Goal: Task Accomplishment & Management: Complete application form

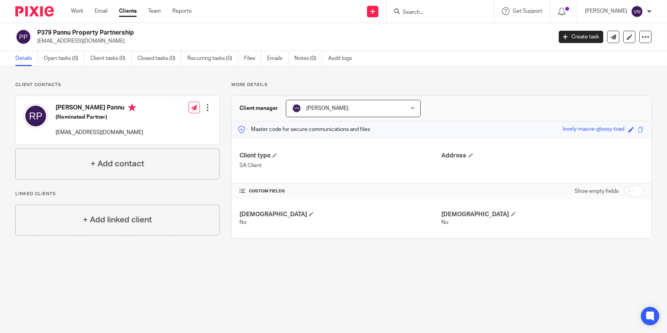
click at [447, 13] on input "Search" at bounding box center [436, 12] width 69 height 7
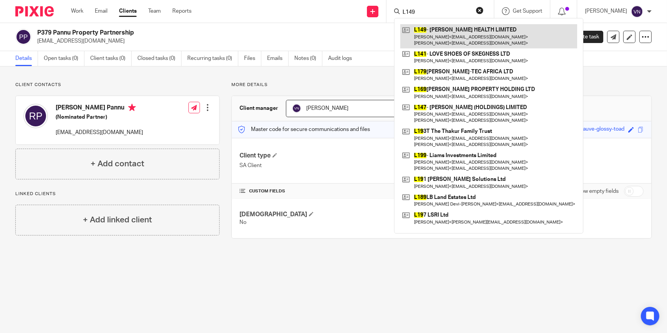
type input "L149"
click at [455, 36] on link at bounding box center [488, 36] width 177 height 24
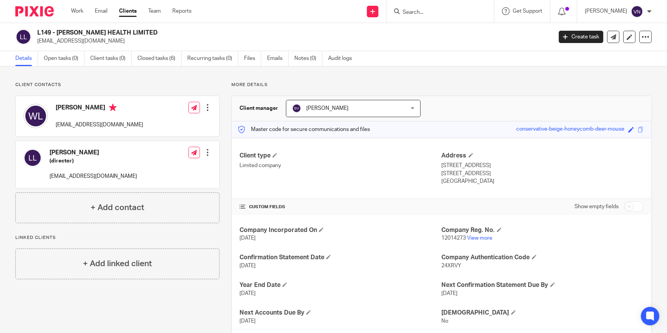
drag, startPoint x: 87, startPoint y: 40, endPoint x: 35, endPoint y: 38, distance: 53.0
click at [35, 38] on div "L149 - [PERSON_NAME] HEALTH LIMITED [EMAIL_ADDRESS][DOMAIN_NAME]" at bounding box center [281, 37] width 532 height 16
copy p "[EMAIL_ADDRESS][DOMAIN_NAME]"
click at [440, 18] on div at bounding box center [439, 11] width 107 height 23
click at [443, 16] on form at bounding box center [443, 12] width 82 height 10
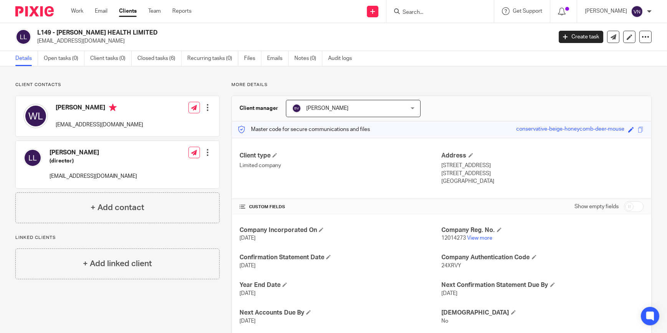
click at [447, 12] on input "Search" at bounding box center [436, 12] width 69 height 7
click at [455, 14] on input "Search" at bounding box center [436, 12] width 69 height 7
type input "m"
click at [469, 13] on input "Search" at bounding box center [436, 12] width 69 height 7
type input "m"
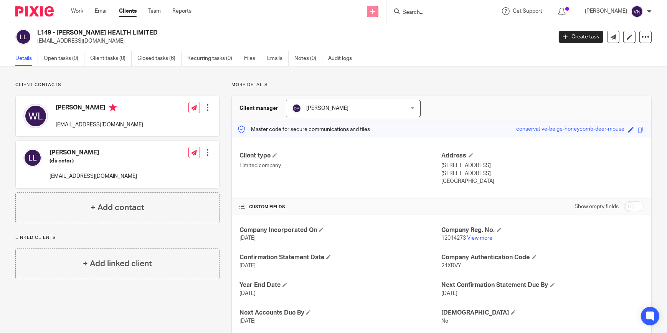
click at [378, 15] on link at bounding box center [373, 12] width 12 height 12
click at [387, 56] on link "Add client" at bounding box center [393, 58] width 54 height 11
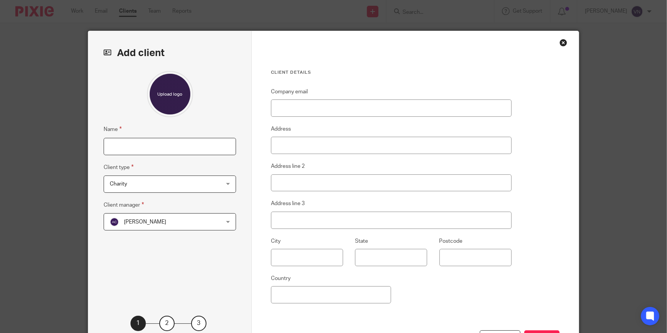
click at [193, 146] on input "Name" at bounding box center [170, 146] width 132 height 17
type input "Mystical Celebrations Limited"
click at [226, 185] on div "Charity Charity" at bounding box center [170, 183] width 132 height 17
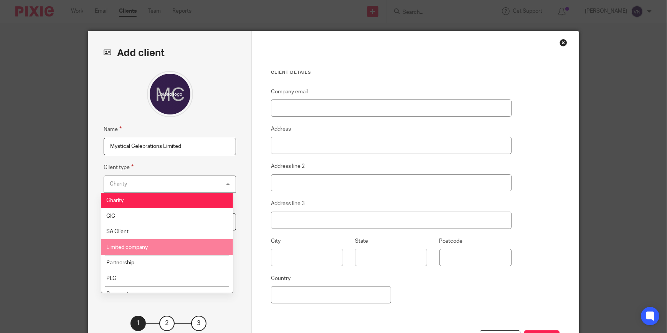
click at [168, 244] on li "Limited company" at bounding box center [167, 247] width 132 height 16
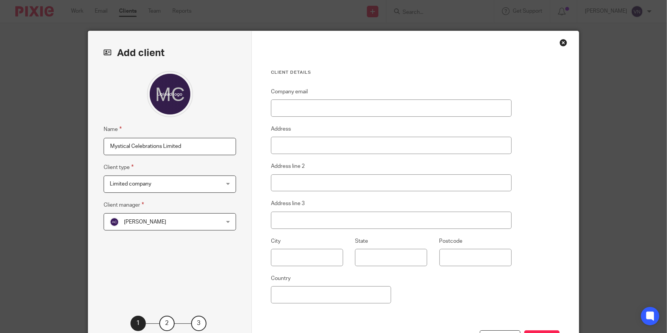
click at [226, 221] on div "Aman Chawla Aman Chawla" at bounding box center [170, 221] width 132 height 17
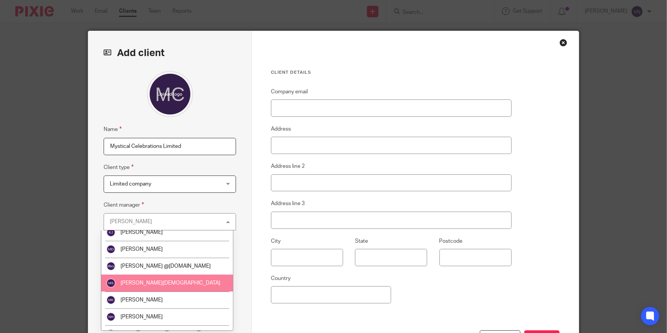
scroll to position [244, 0]
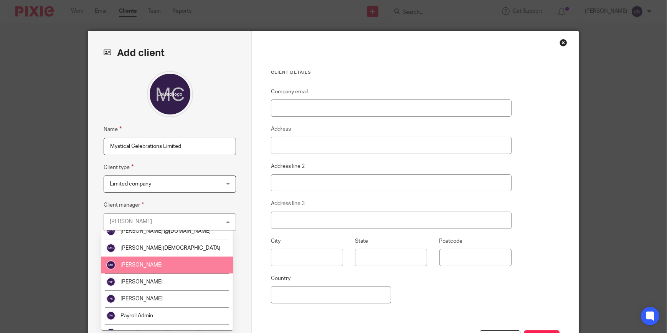
click at [173, 269] on li "[PERSON_NAME]" at bounding box center [167, 264] width 132 height 17
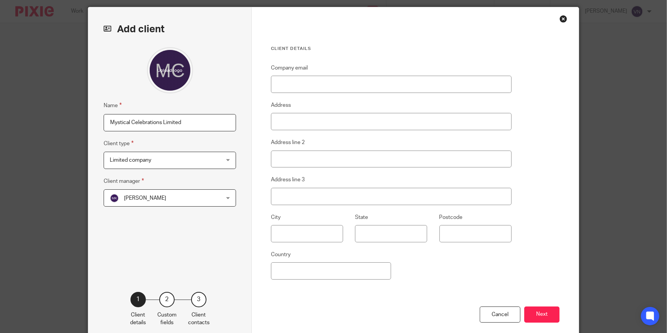
scroll to position [65, 0]
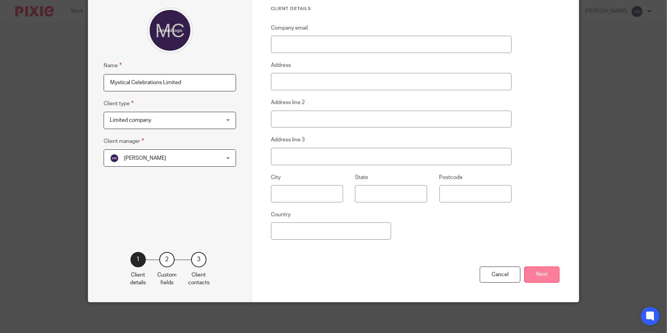
click at [536, 276] on button "Next" at bounding box center [541, 274] width 35 height 16
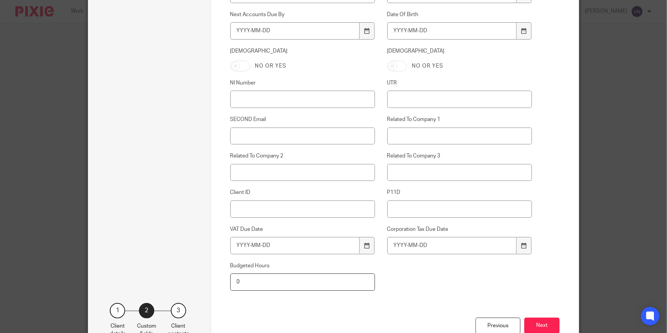
scroll to position [349, 0]
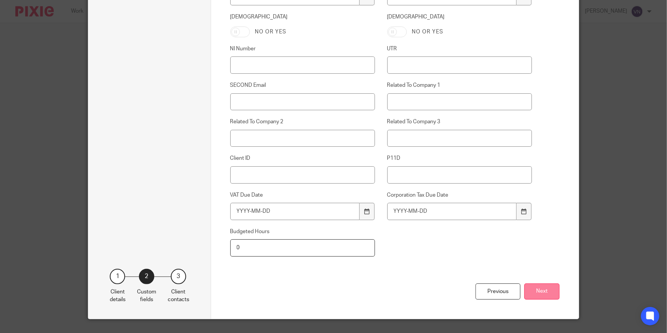
click at [549, 295] on button "Next" at bounding box center [541, 291] width 35 height 16
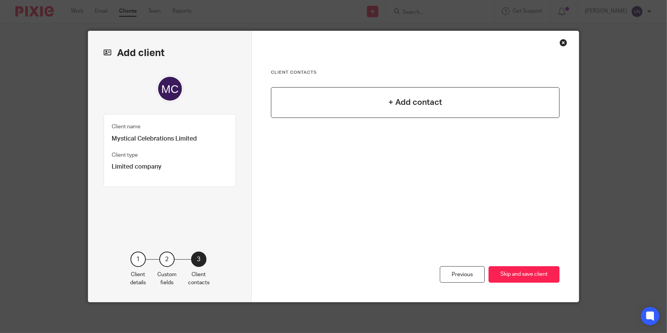
click at [426, 102] on h4 "+ Add contact" at bounding box center [415, 102] width 54 height 12
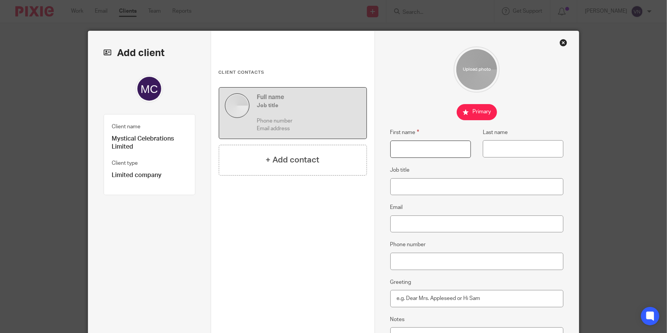
click at [405, 148] on input "First name" at bounding box center [430, 148] width 81 height 17
type input "Herneck"
type input "[PERSON_NAME]"
click at [545, 118] on fieldset at bounding box center [476, 112] width 173 height 16
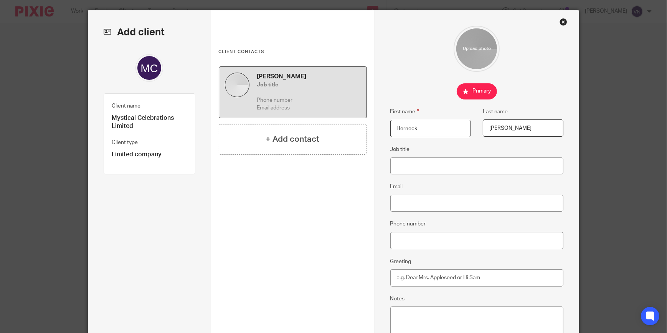
scroll to position [121, 0]
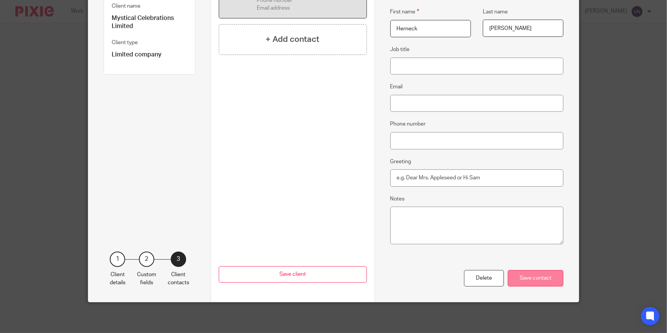
click at [538, 275] on div "Save contact" at bounding box center [536, 278] width 56 height 16
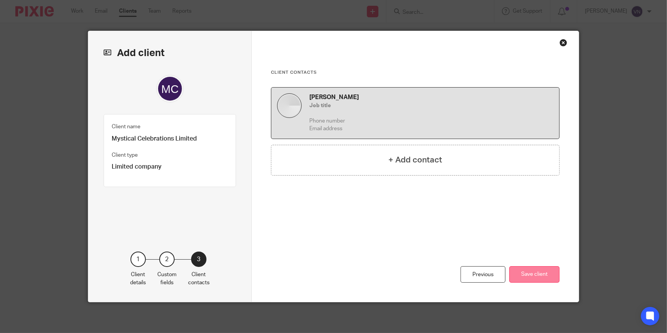
click at [547, 269] on button "Save client" at bounding box center [534, 274] width 50 height 16
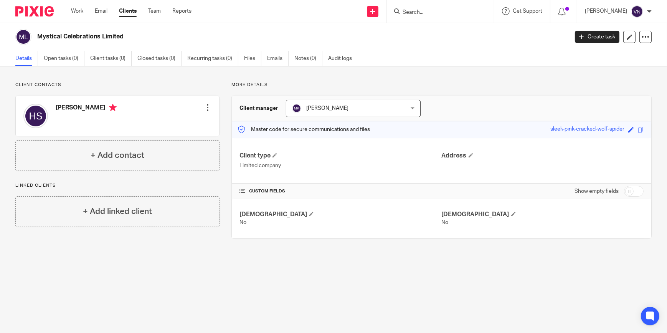
click at [443, 11] on input "Search" at bounding box center [436, 12] width 69 height 7
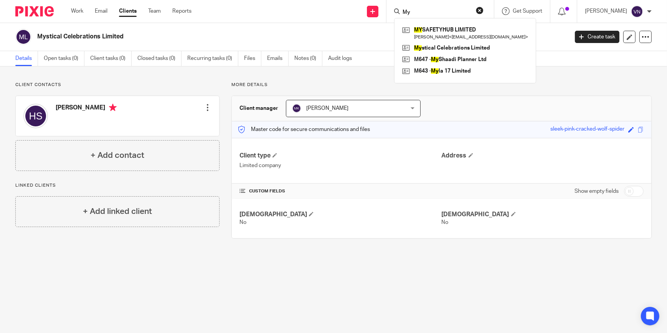
type input "M"
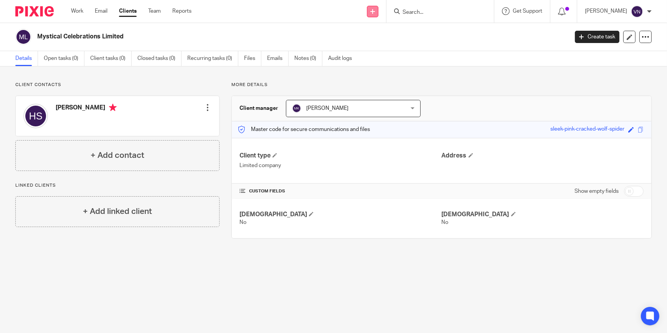
click at [378, 7] on link at bounding box center [373, 12] width 12 height 12
click at [393, 57] on link "Add client" at bounding box center [393, 58] width 54 height 11
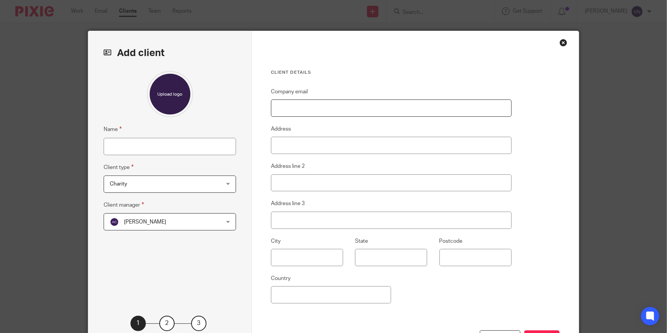
click at [379, 108] on input "Company email" at bounding box center [391, 107] width 241 height 17
type input "Mystical Properties Ltd"
click at [199, 147] on input "Name" at bounding box center [170, 146] width 132 height 17
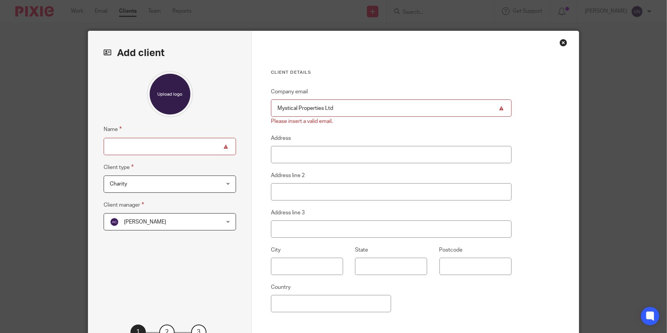
drag, startPoint x: 343, startPoint y: 107, endPoint x: 270, endPoint y: 106, distance: 73.3
click at [271, 106] on input "Mystical Properties Ltd" at bounding box center [391, 107] width 241 height 17
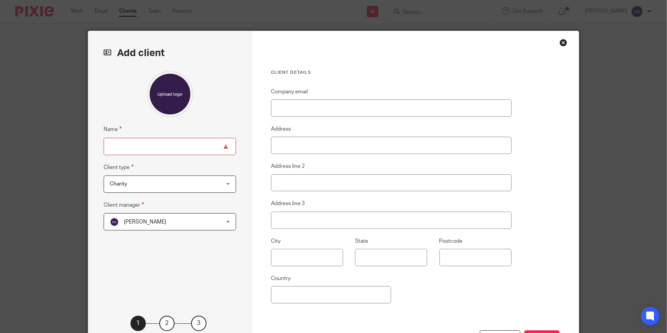
click at [204, 145] on input "Name" at bounding box center [170, 146] width 132 height 17
paste input "Mystical Properties Ltd"
type input "Mystical Properties Ltd"
click at [226, 183] on div "Charity Charity" at bounding box center [170, 183] width 132 height 17
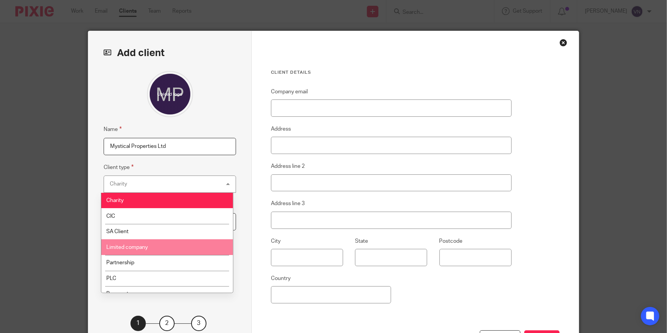
click at [191, 242] on li "Limited company" at bounding box center [167, 247] width 132 height 16
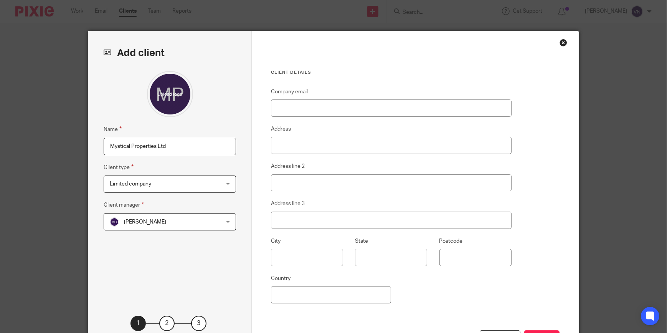
click at [226, 223] on div "Aman Chawla Aman Chawla" at bounding box center [170, 221] width 132 height 17
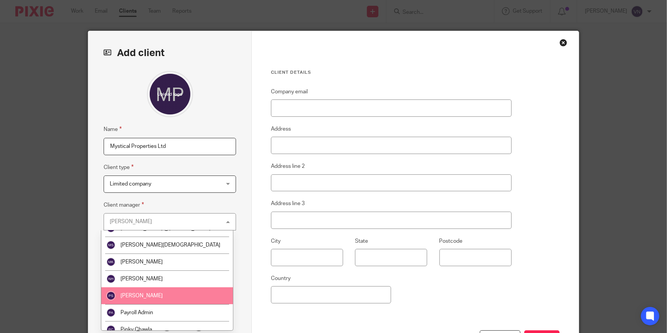
scroll to position [209, 0]
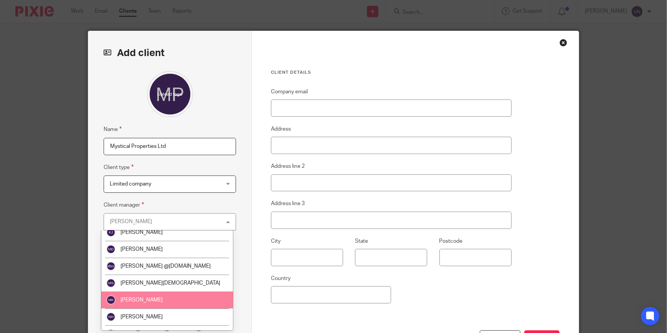
click at [190, 293] on li "Munzir Khan" at bounding box center [167, 299] width 132 height 17
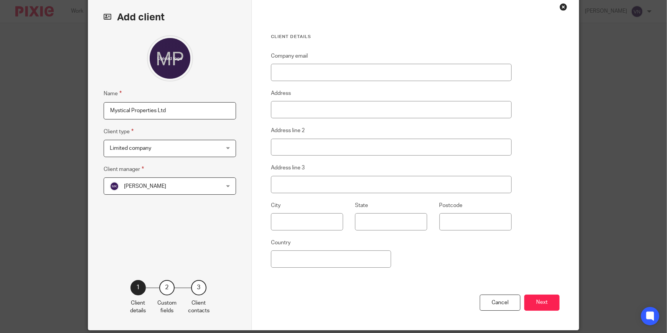
scroll to position [65, 0]
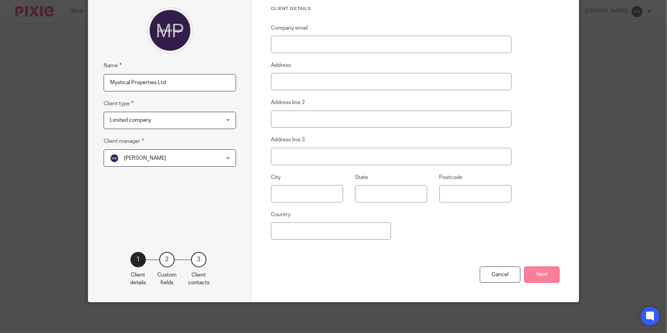
click at [549, 276] on button "Next" at bounding box center [541, 274] width 35 height 16
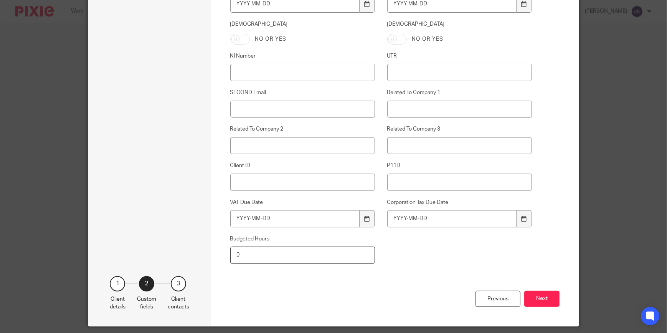
scroll to position [365, 0]
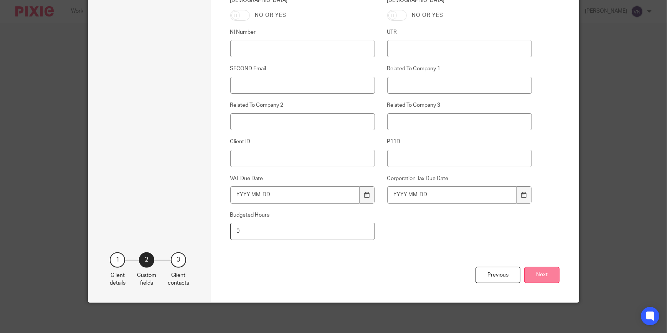
click at [537, 267] on button "Next" at bounding box center [541, 275] width 35 height 16
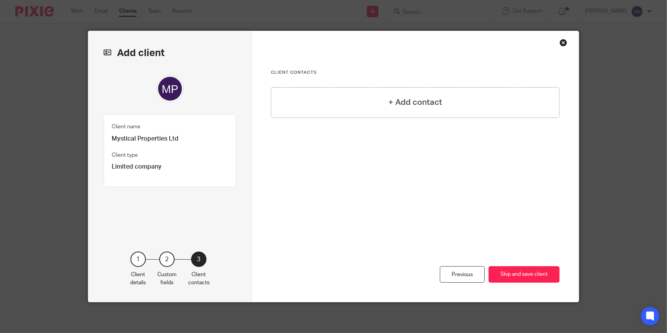
scroll to position [0, 0]
click at [376, 104] on div "+ Add contact" at bounding box center [415, 102] width 289 height 31
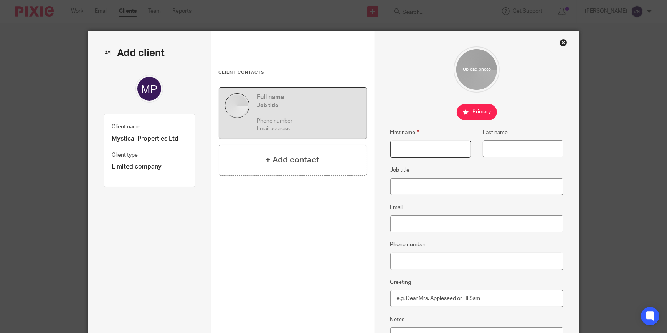
click at [408, 145] on input "First name" at bounding box center [430, 148] width 81 height 17
type input "Herneck"
type input "Singh"
click at [330, 217] on div "Herneck Singh Job title Phone number Email address + Add contact" at bounding box center [293, 186] width 148 height 198
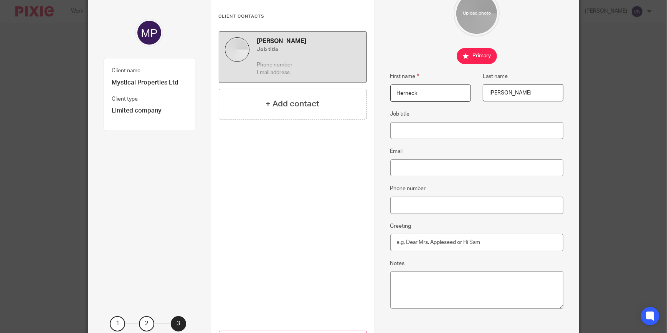
scroll to position [121, 0]
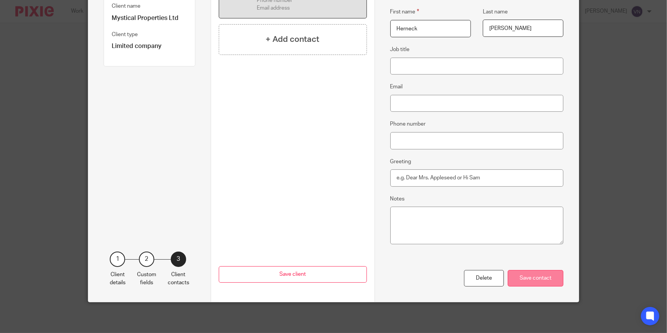
click at [542, 281] on div "Save contact" at bounding box center [536, 278] width 56 height 16
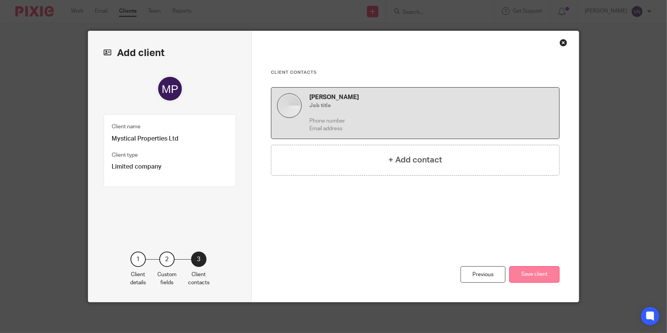
click at [538, 275] on button "Save client" at bounding box center [534, 274] width 50 height 16
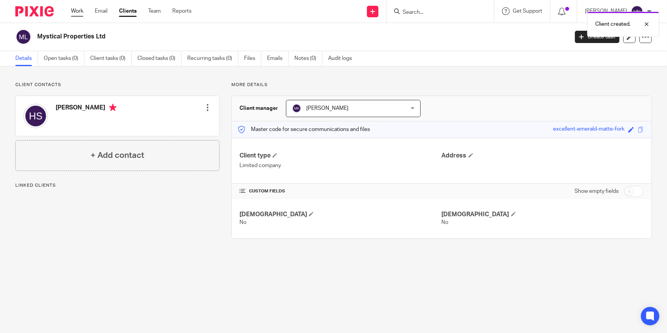
click at [77, 10] on link "Work" at bounding box center [77, 11] width 12 height 8
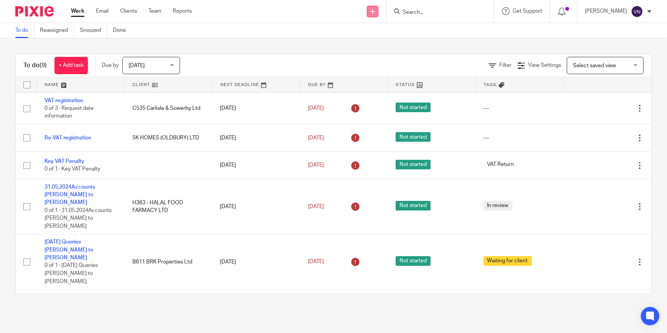
click at [375, 12] on icon at bounding box center [372, 11] width 5 height 5
click at [396, 48] on link "Create task" at bounding box center [393, 46] width 54 height 11
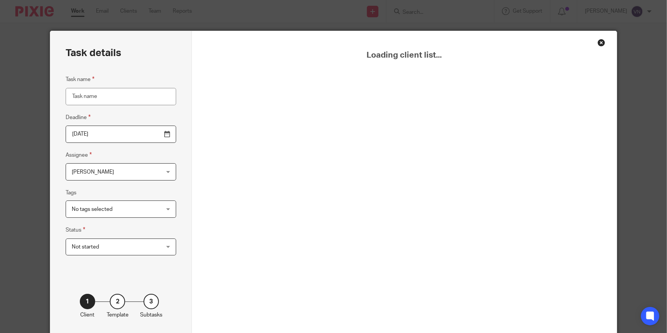
click at [599, 44] on div "Close this dialog window" at bounding box center [601, 43] width 8 height 8
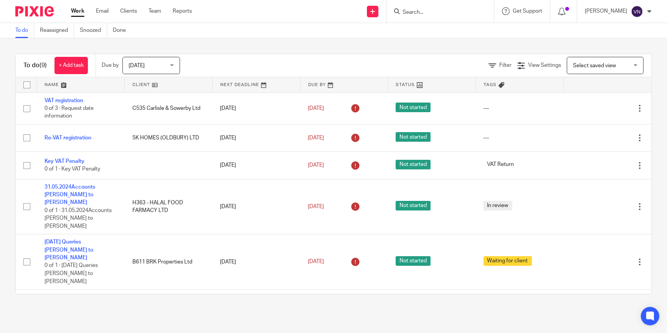
click at [75, 12] on link "Work" at bounding box center [77, 11] width 13 height 8
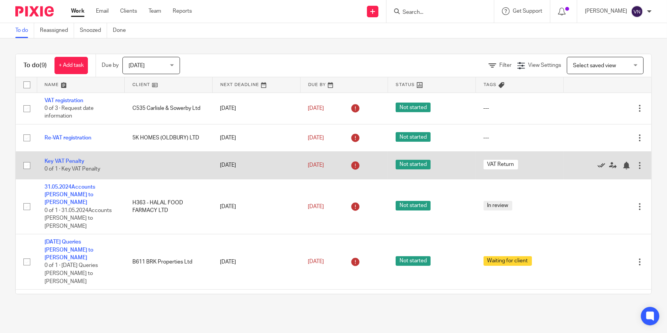
click at [597, 165] on icon at bounding box center [601, 166] width 8 height 8
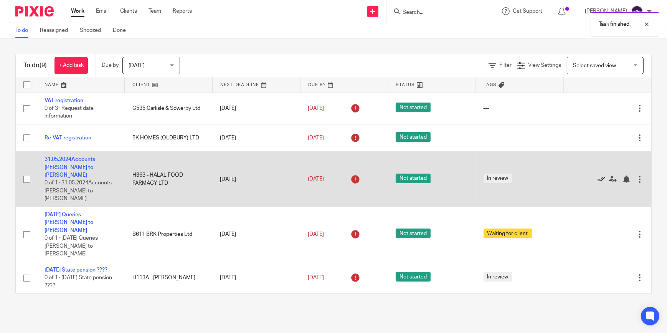
click at [597, 175] on icon at bounding box center [601, 179] width 8 height 8
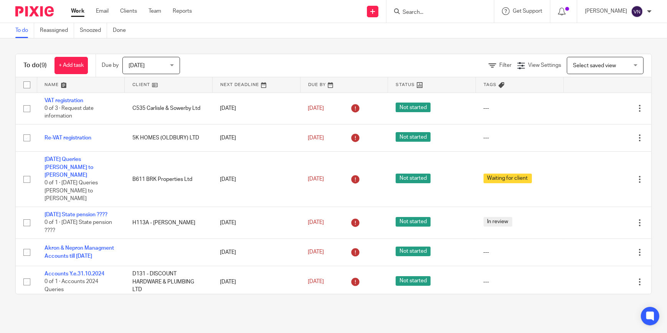
click at [76, 10] on link "Work" at bounding box center [77, 11] width 13 height 8
click at [378, 14] on link at bounding box center [373, 12] width 12 height 12
click at [455, 15] on input "Search" at bounding box center [436, 12] width 69 height 7
type input "mystical"
click at [457, 27] on link at bounding box center [447, 30] width 95 height 12
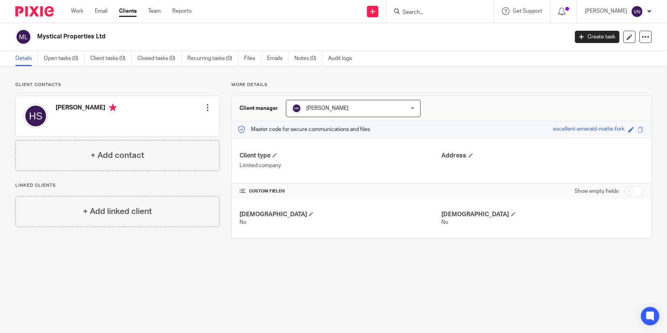
click at [445, 10] on input "Search" at bounding box center [436, 12] width 69 height 7
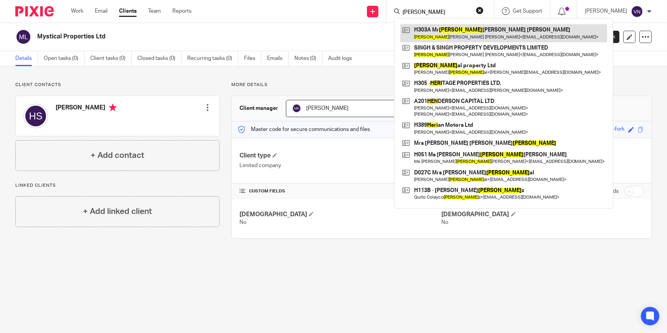
type input "hern"
click at [468, 36] on link at bounding box center [503, 33] width 207 height 18
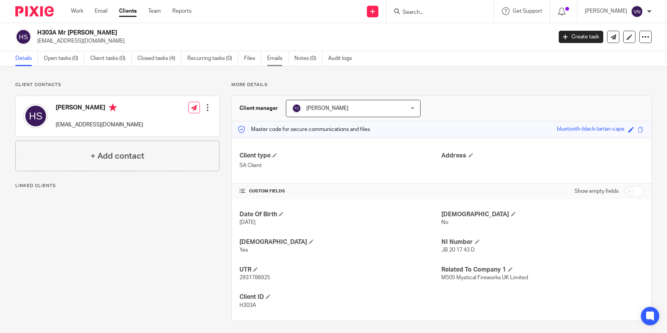
click at [272, 56] on link "Emails" at bounding box center [277, 58] width 21 height 15
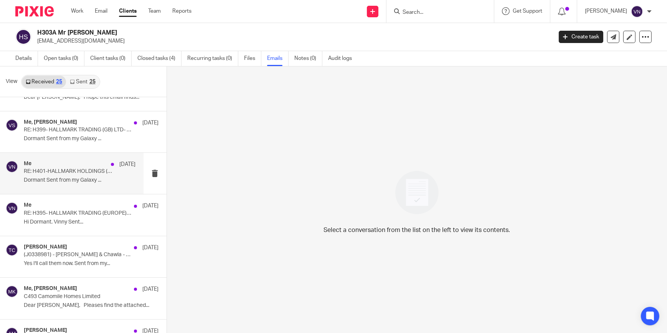
scroll to position [69, 0]
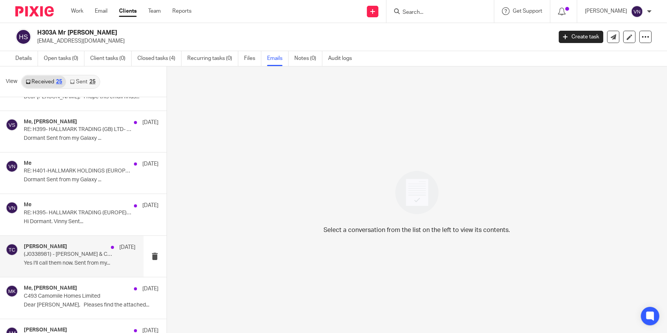
click at [76, 269] on div "[PERSON_NAME] [DATE] (J0338981) - [PERSON_NAME] & Chawla - Apartment [GEOGRAPHI…" at bounding box center [71, 256] width 143 height 41
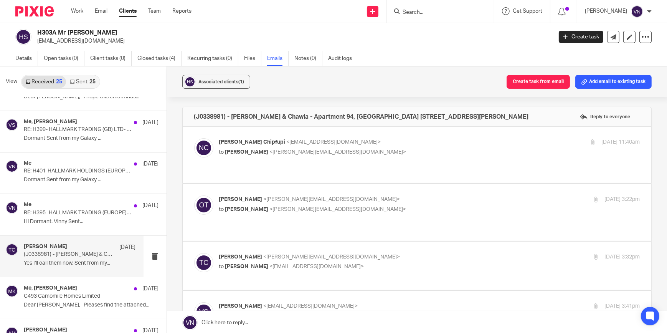
scroll to position [0, 0]
click at [287, 140] on span "<[EMAIL_ADDRESS][DOMAIN_NAME]>" at bounding box center [334, 141] width 94 height 5
checkbox input "true"
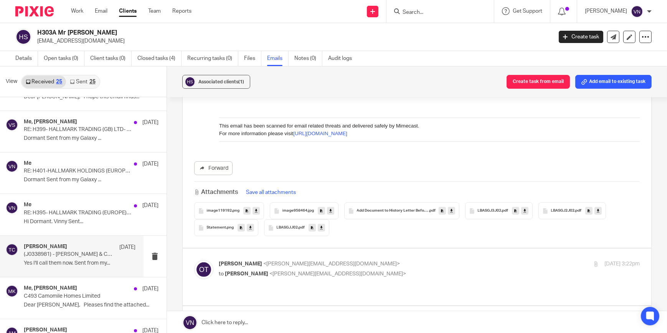
scroll to position [558, 0]
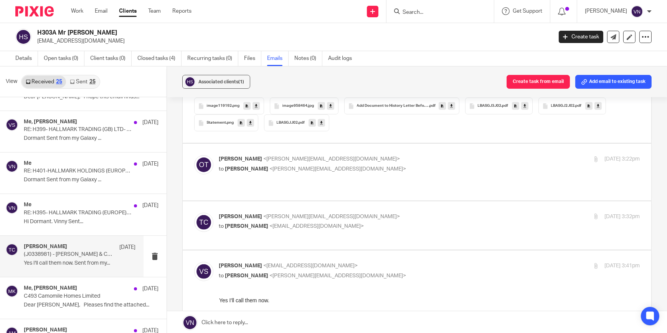
click at [268, 159] on span "<[PERSON_NAME][EMAIL_ADDRESS][DOMAIN_NAME]>" at bounding box center [332, 158] width 137 height 5
checkbox input "true"
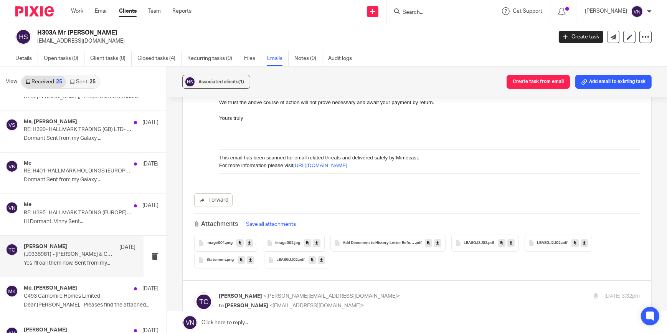
scroll to position [1185, 0]
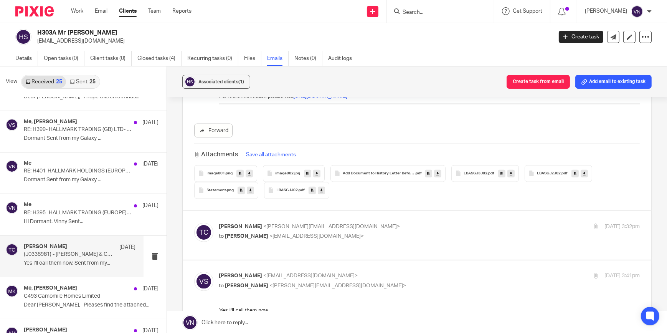
click at [272, 224] on span "<[PERSON_NAME][EMAIL_ADDRESS][DOMAIN_NAME]>" at bounding box center [332, 226] width 137 height 5
checkbox input "true"
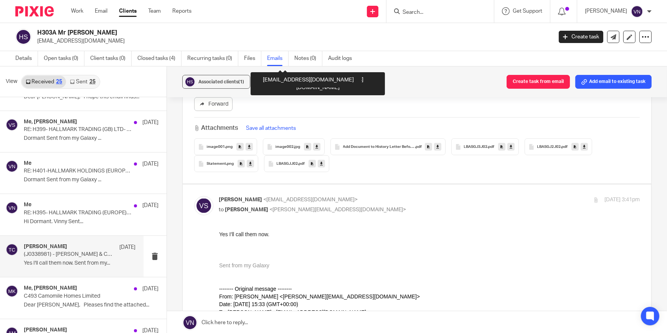
scroll to position [1988, 0]
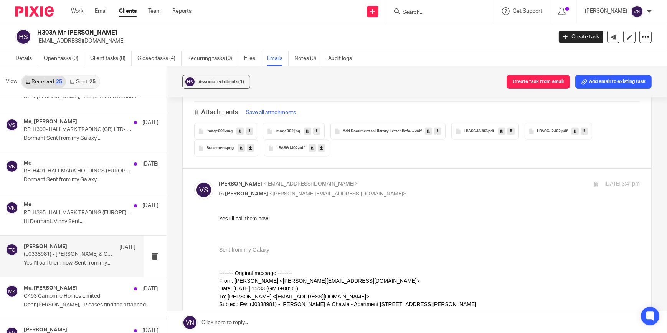
click at [287, 182] on span "<[EMAIL_ADDRESS][DOMAIN_NAME]>" at bounding box center [311, 183] width 94 height 5
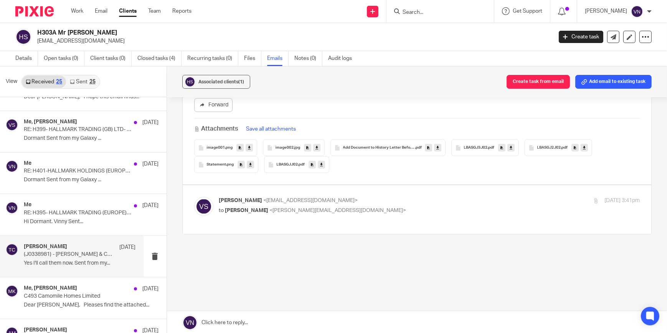
scroll to position [1965, 0]
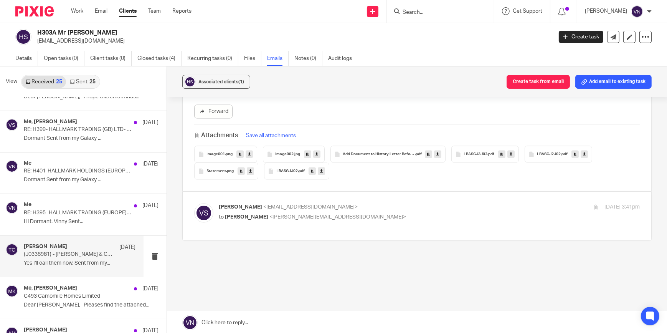
click at [285, 204] on p "[PERSON_NAME] <[EMAIL_ADDRESS][DOMAIN_NAME]>" at bounding box center [359, 207] width 280 height 8
checkbox input "true"
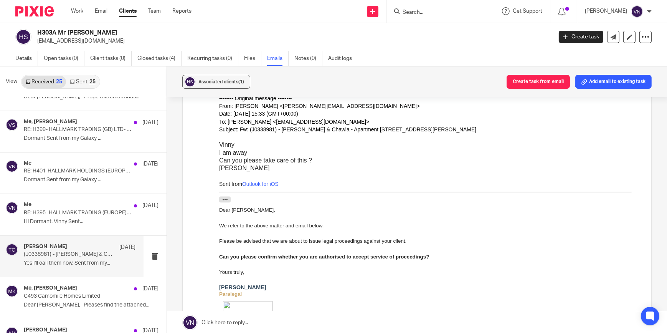
scroll to position [2092, 0]
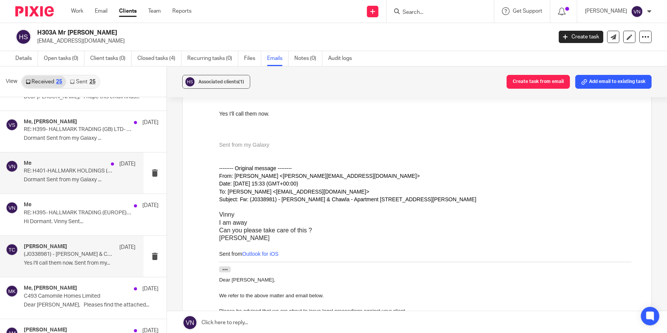
click at [61, 172] on p "RE: H401-HALLMARK HOLDINGS (EUROPE) LTD- request for missing information P.E [D…" at bounding box center [68, 171] width 89 height 7
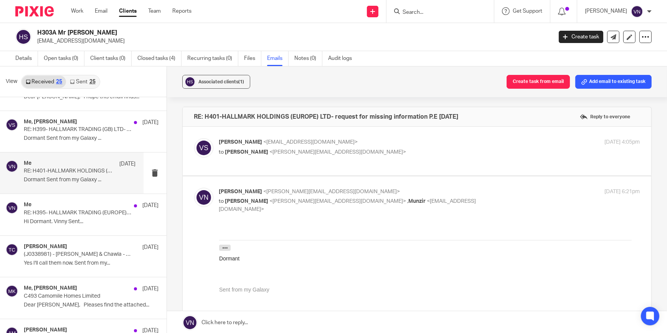
scroll to position [0, 0]
click at [75, 215] on p "RE: H395- HALLMARK TRADING (EUROPE) LTD- - request for missing information P.E …" at bounding box center [68, 212] width 89 height 7
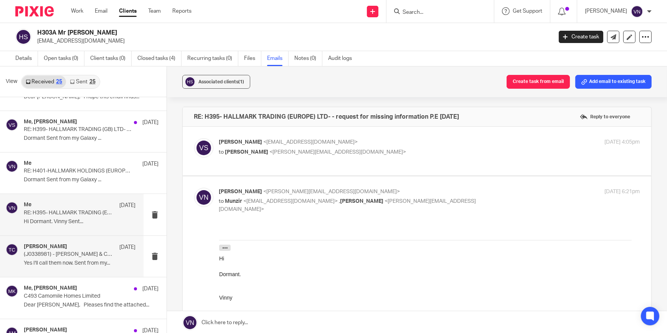
click at [74, 247] on div "[PERSON_NAME] [DATE]" at bounding box center [80, 247] width 112 height 8
